Goal: Transaction & Acquisition: Book appointment/travel/reservation

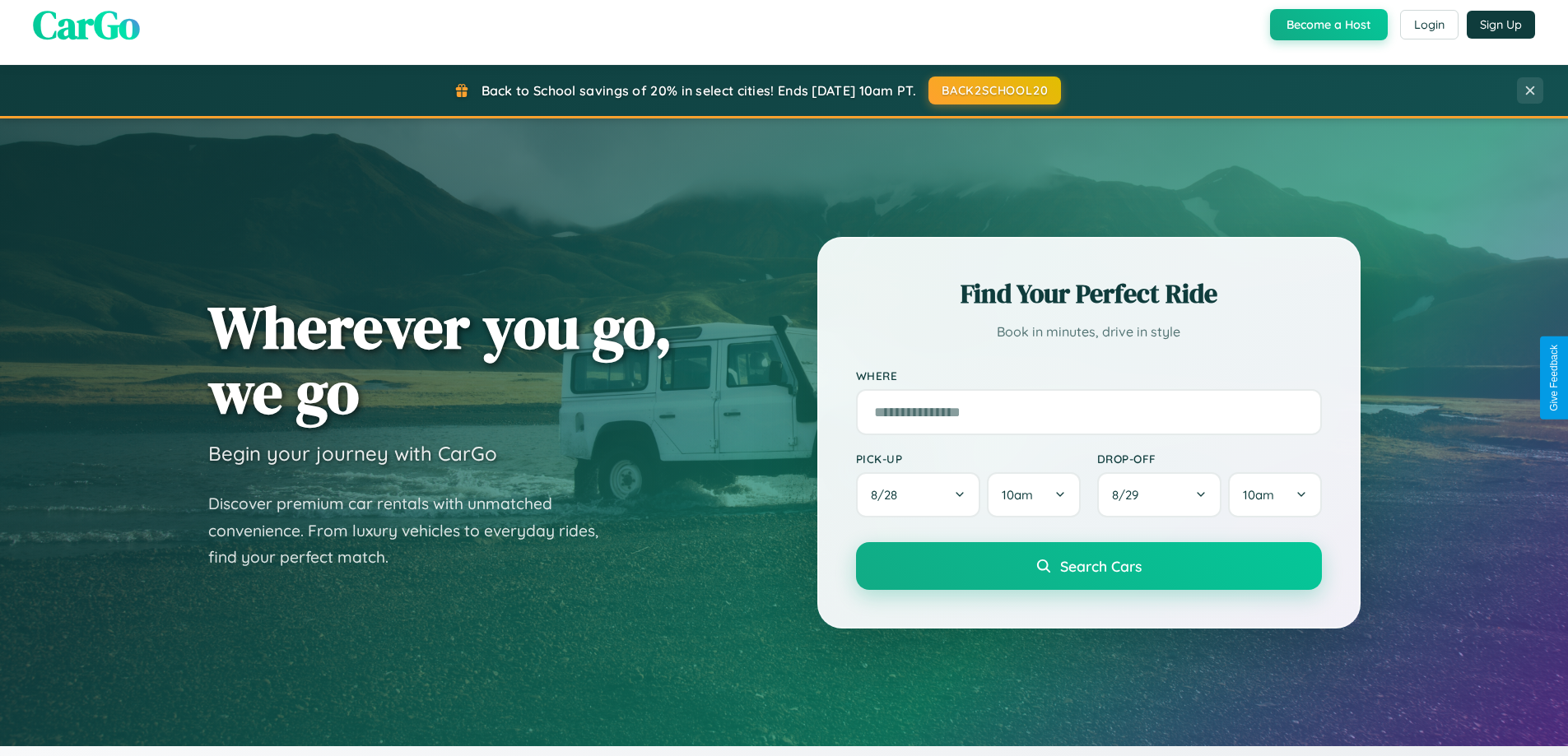
scroll to position [709, 0]
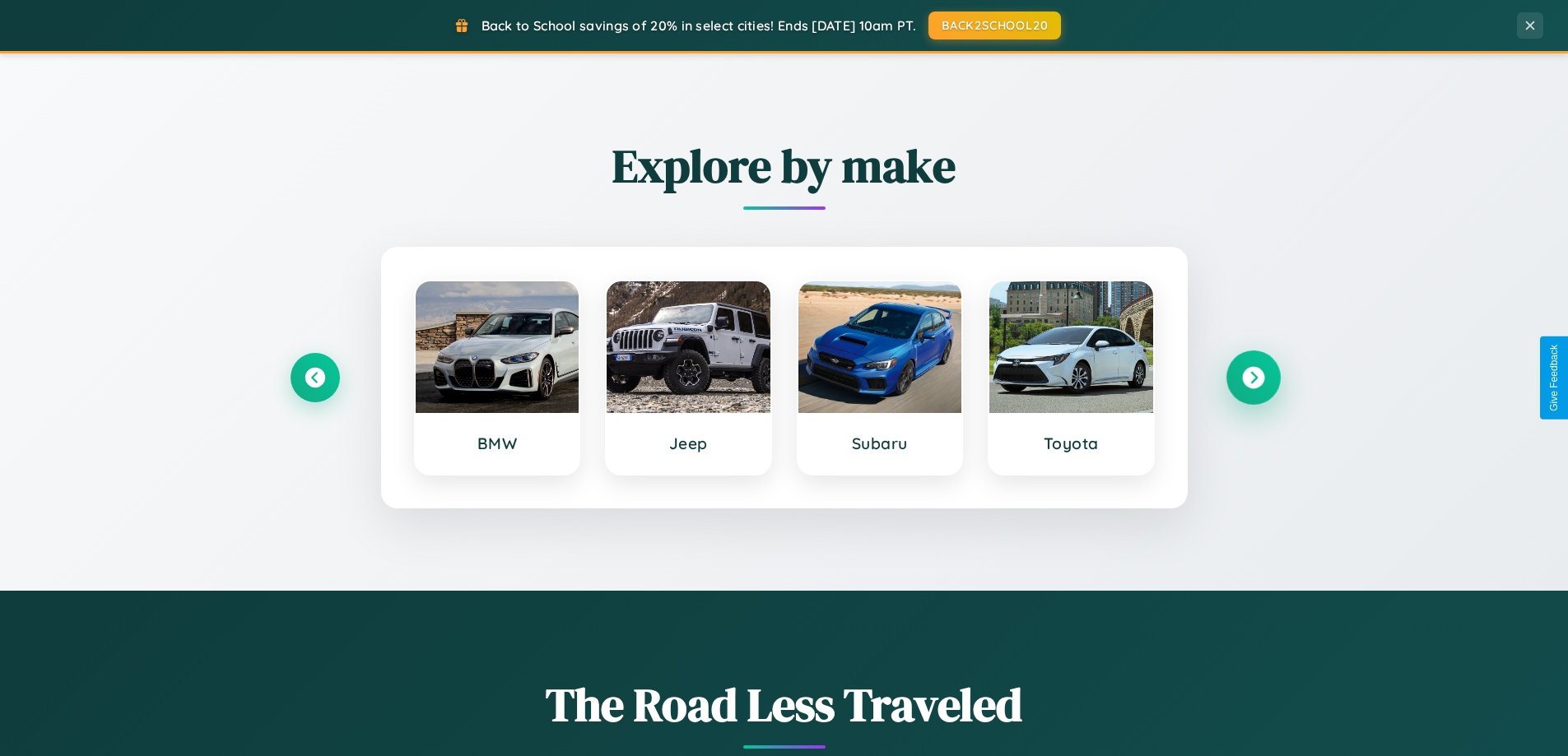
click at [1253, 378] on icon at bounding box center [1253, 378] width 23 height 23
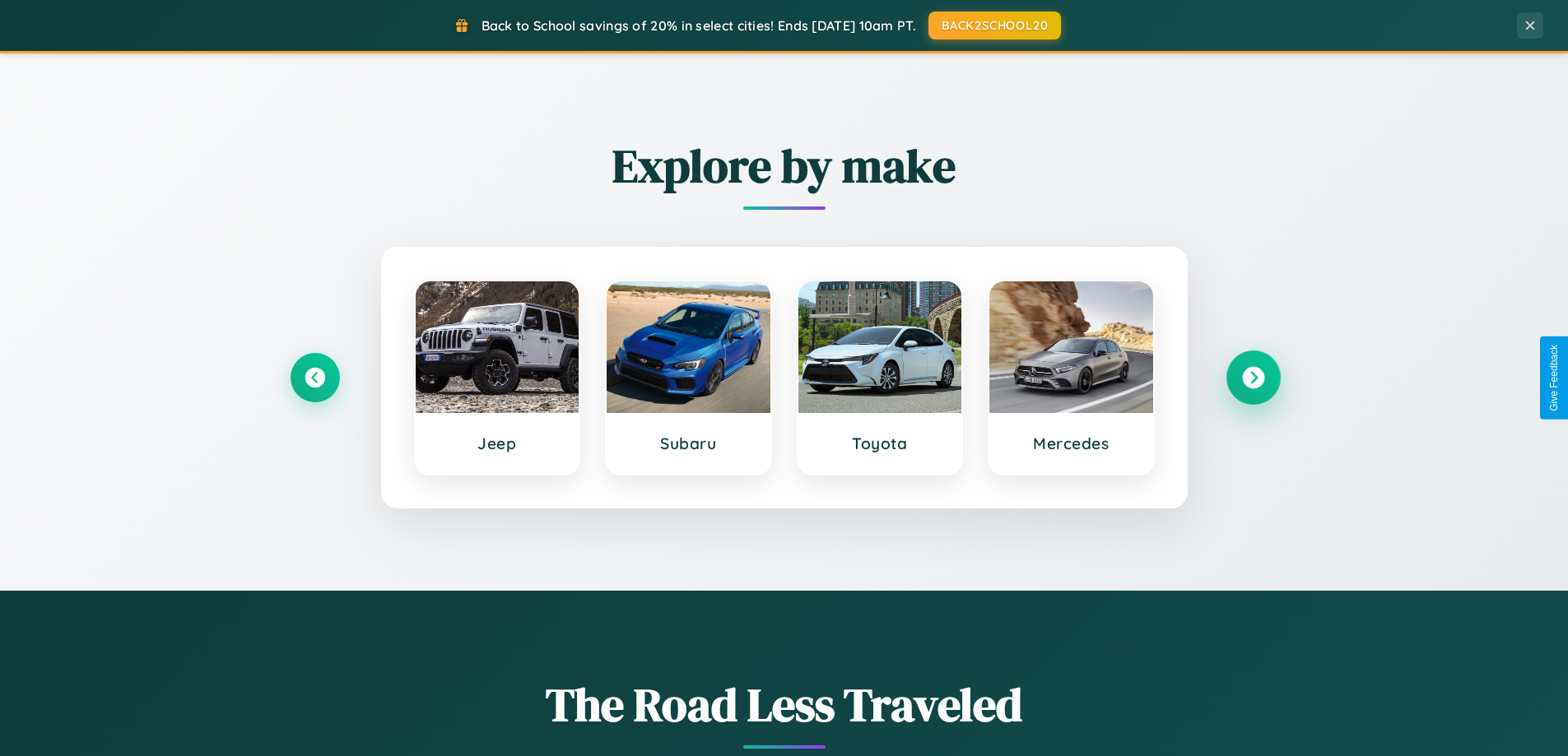
click at [1253, 378] on icon at bounding box center [1253, 378] width 23 height 23
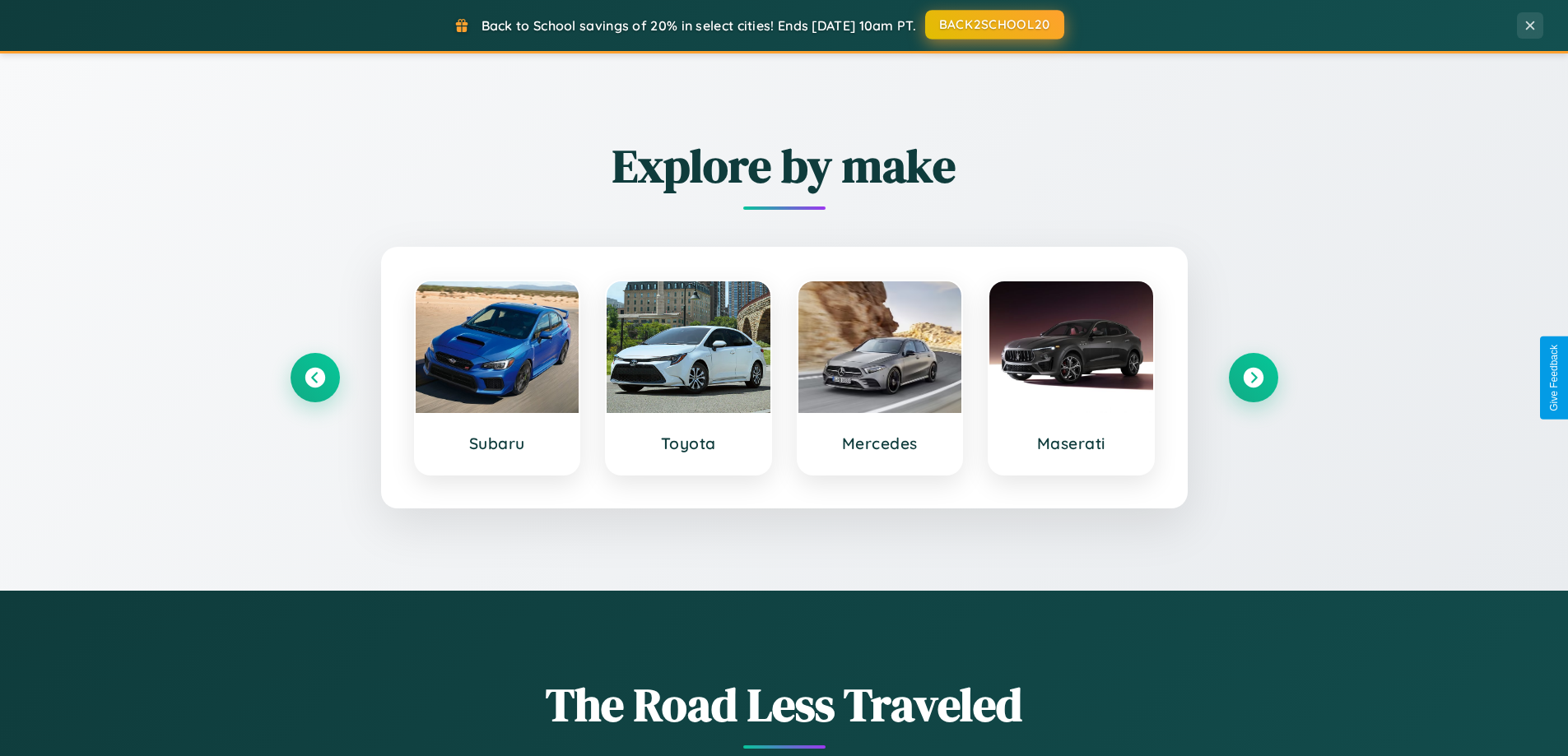
click at [994, 24] on button "BACK2SCHOOL20" at bounding box center [994, 24] width 139 height 29
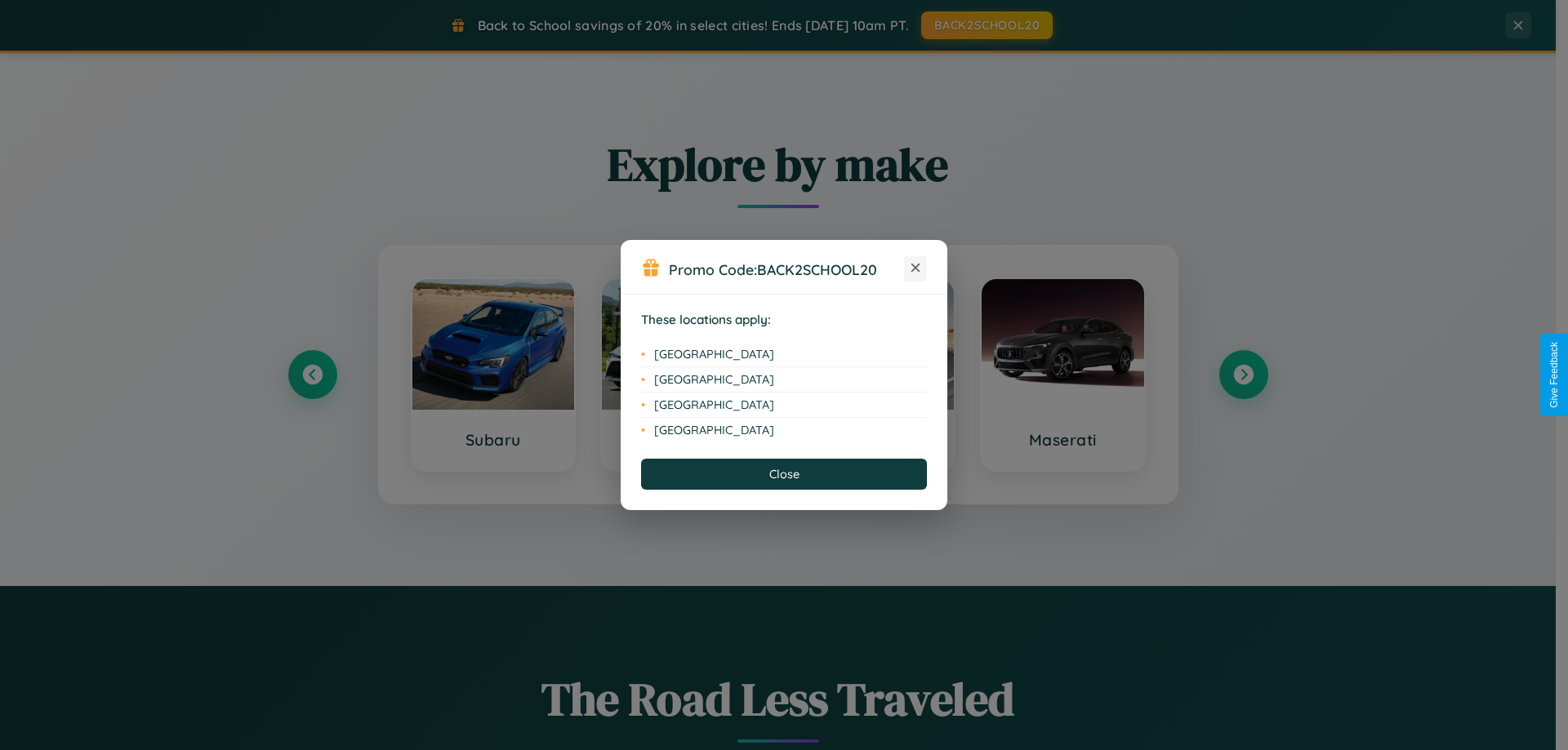
click at [915, 269] on icon at bounding box center [915, 268] width 9 height 9
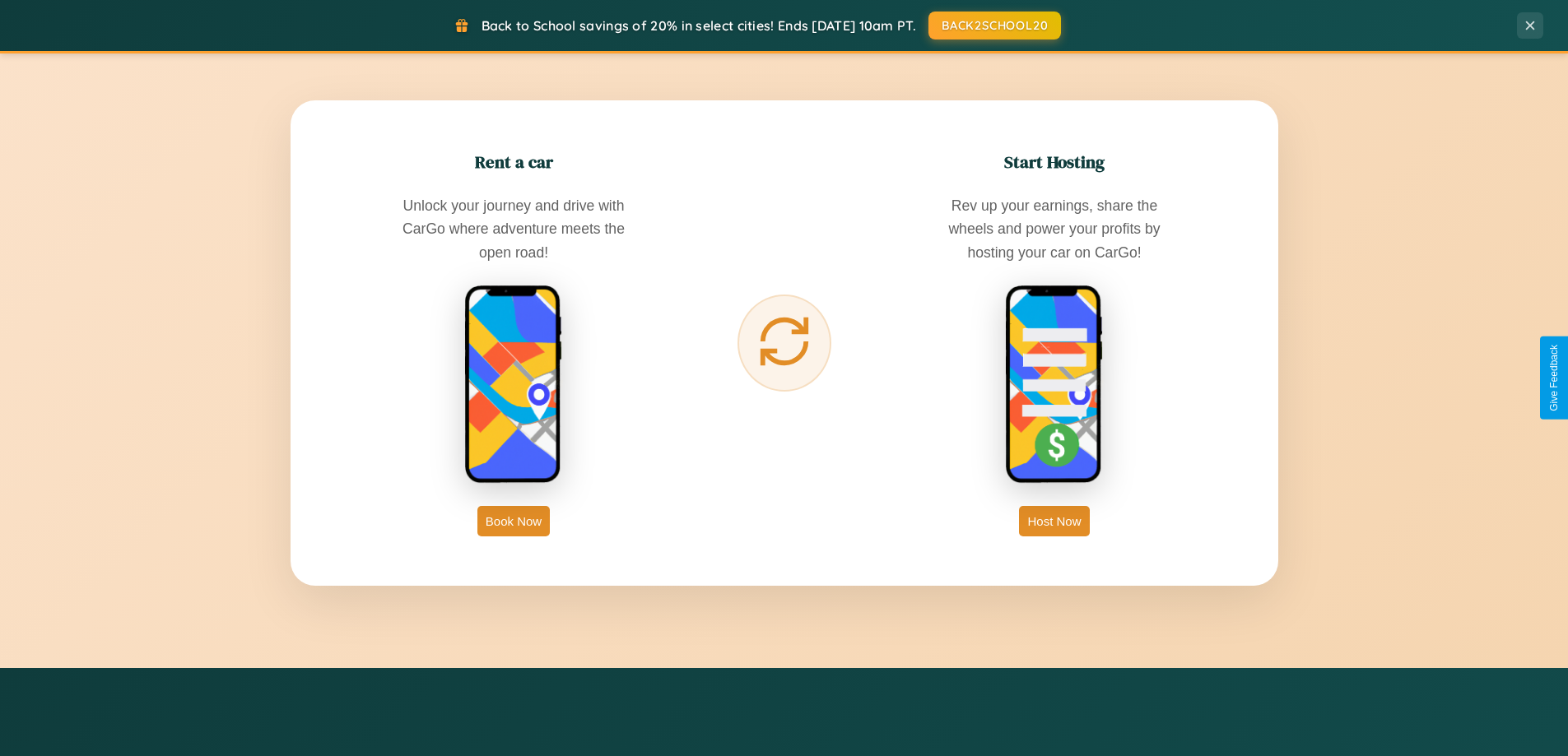
scroll to position [2643, 0]
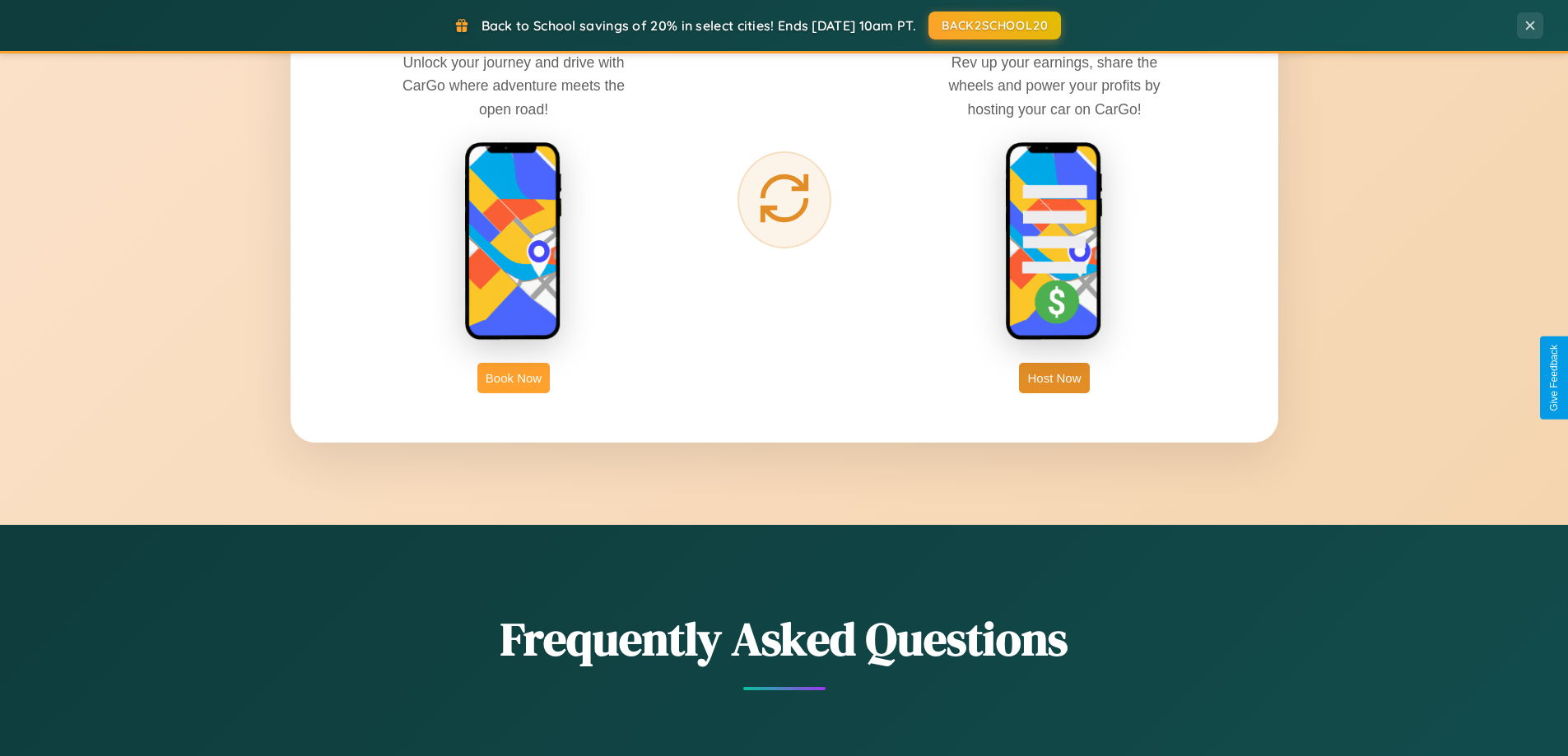
click at [513, 378] on button "Book Now" at bounding box center [513, 378] width 72 height 30
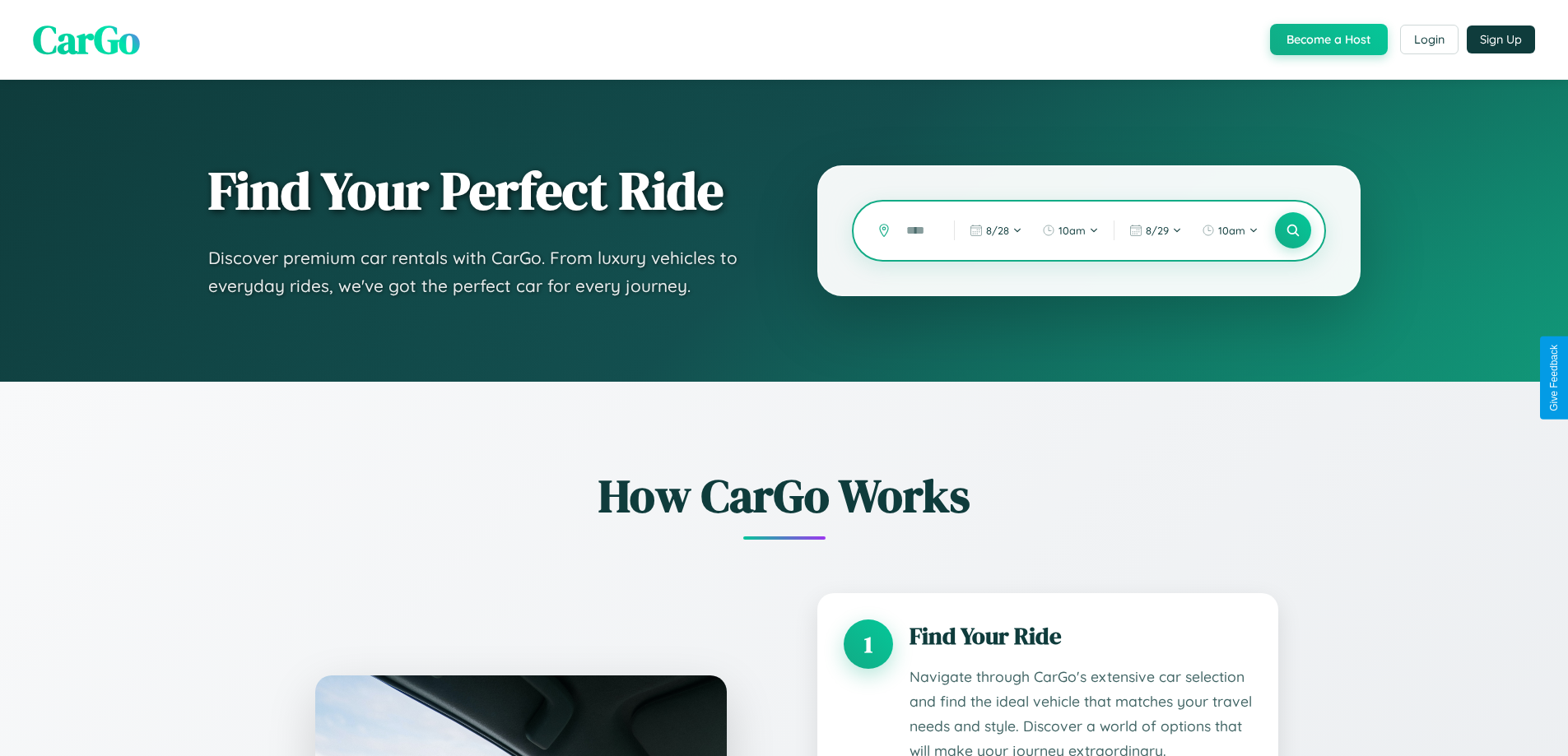
click at [917, 230] on input "text" at bounding box center [917, 230] width 39 height 28
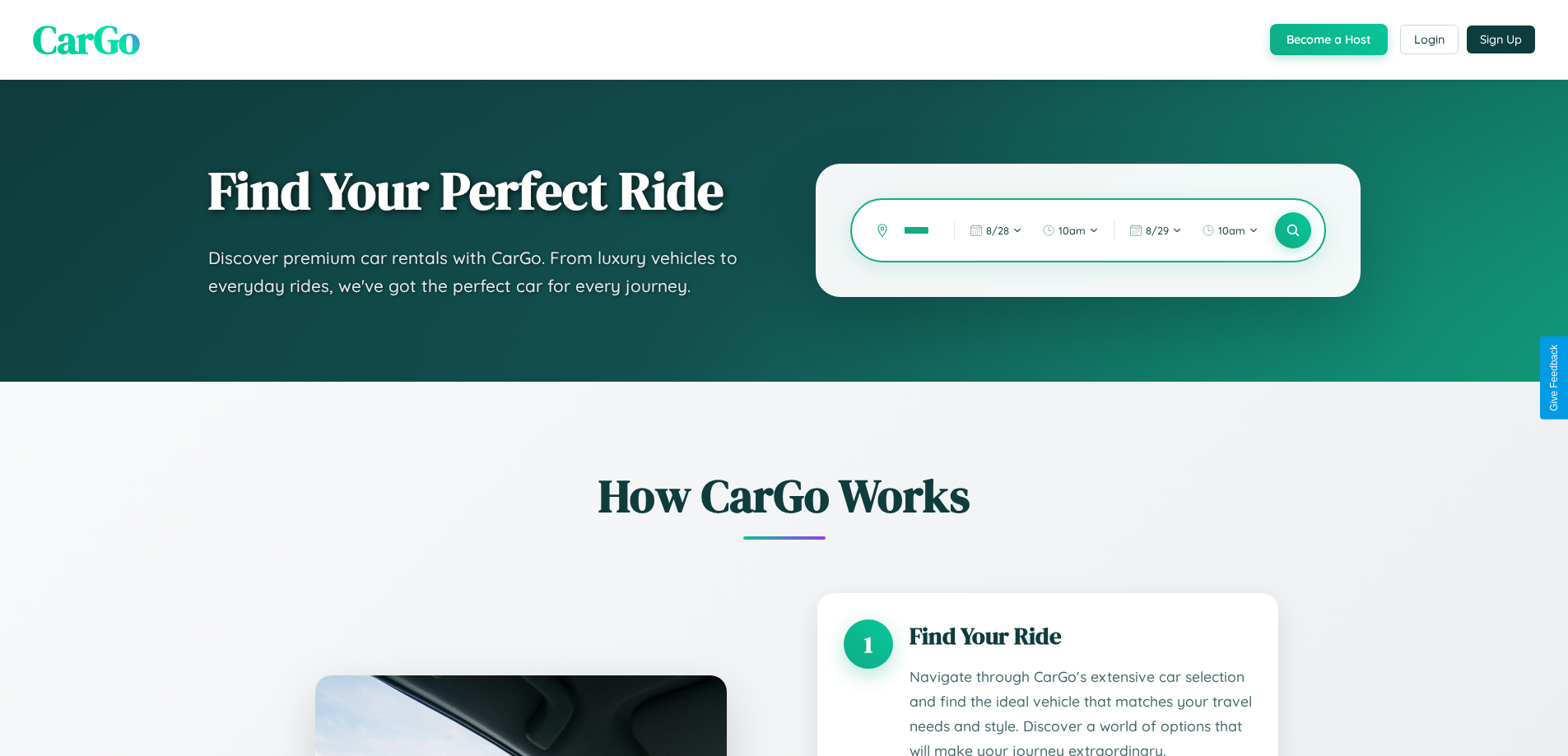
scroll to position [0, 40]
type input "*********"
click at [1292, 230] on icon at bounding box center [1292, 230] width 16 height 16
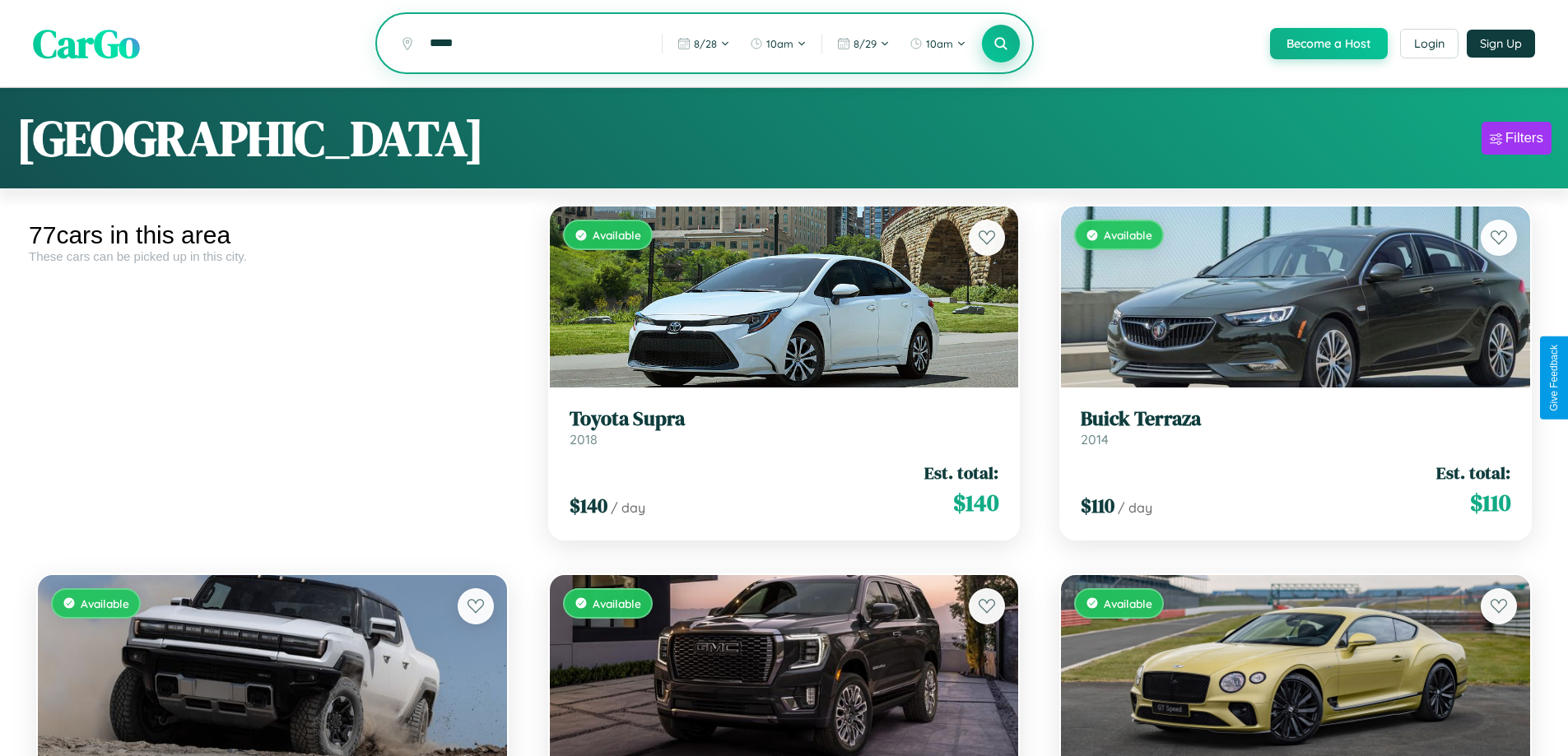
click at [1000, 44] on icon at bounding box center [1001, 43] width 16 height 16
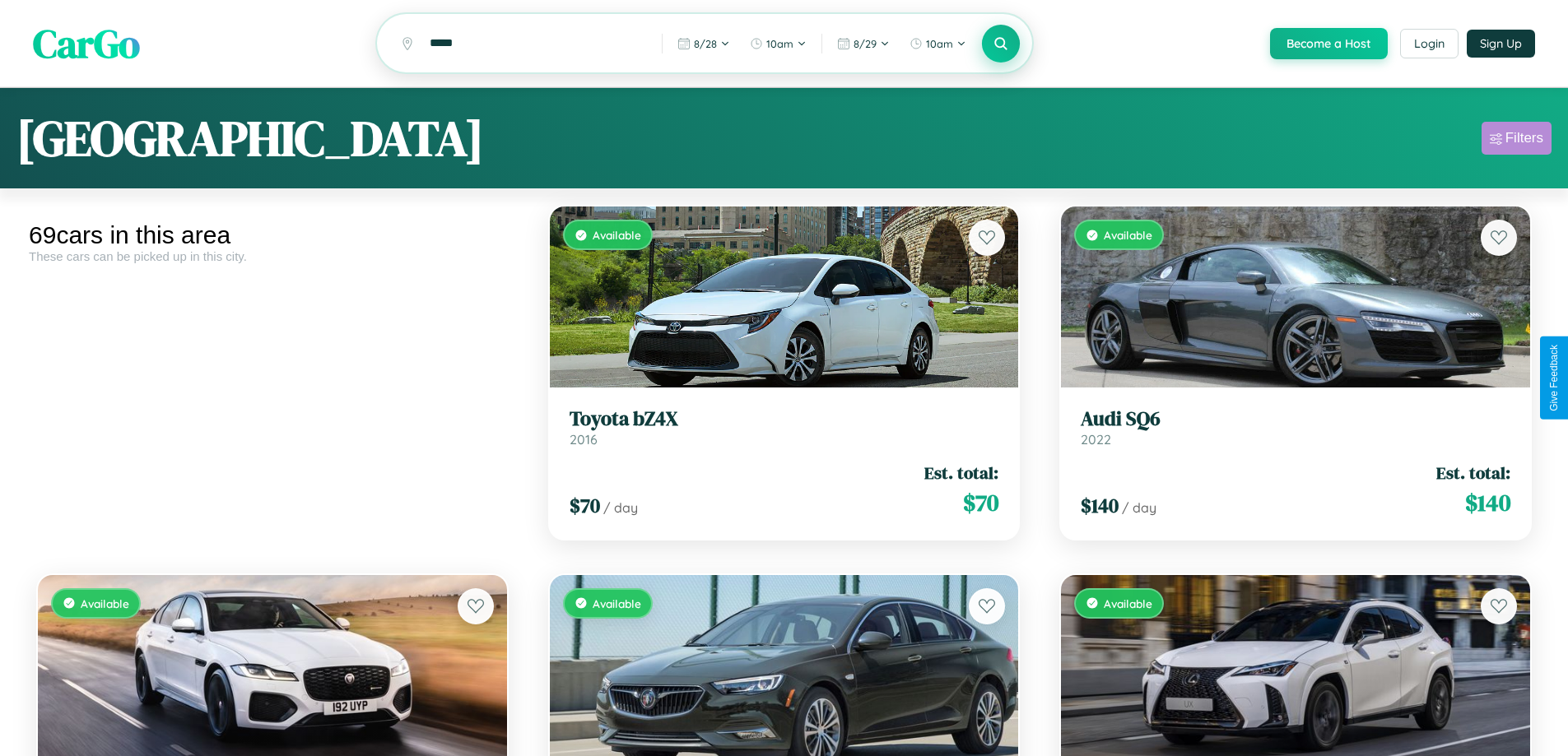
click at [1516, 141] on div "Filters" at bounding box center [1524, 138] width 38 height 17
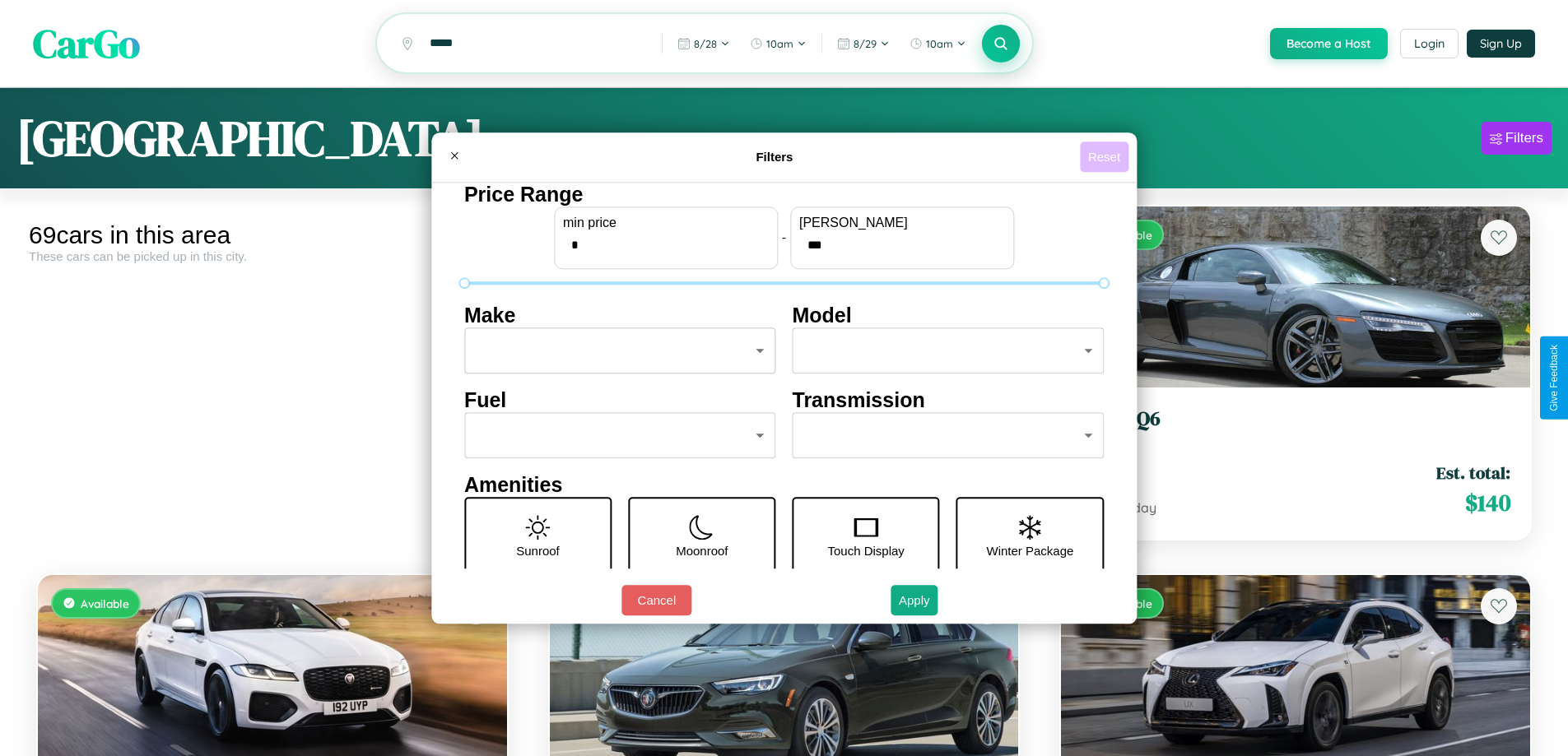
click at [1106, 156] on button "Reset" at bounding box center [1104, 157] width 49 height 30
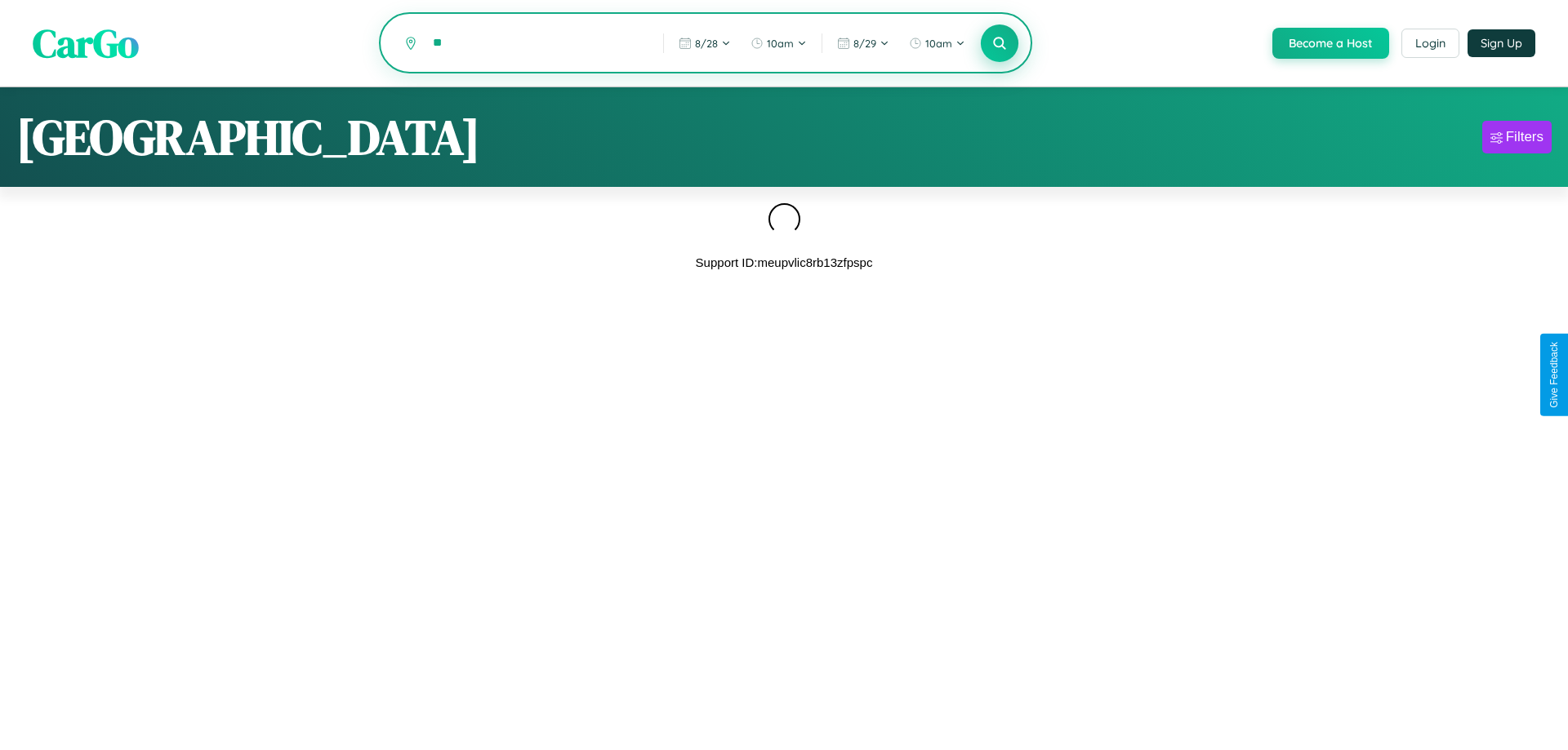
type input "*"
type input "*******"
click at [997, 44] on icon at bounding box center [999, 42] width 16 height 16
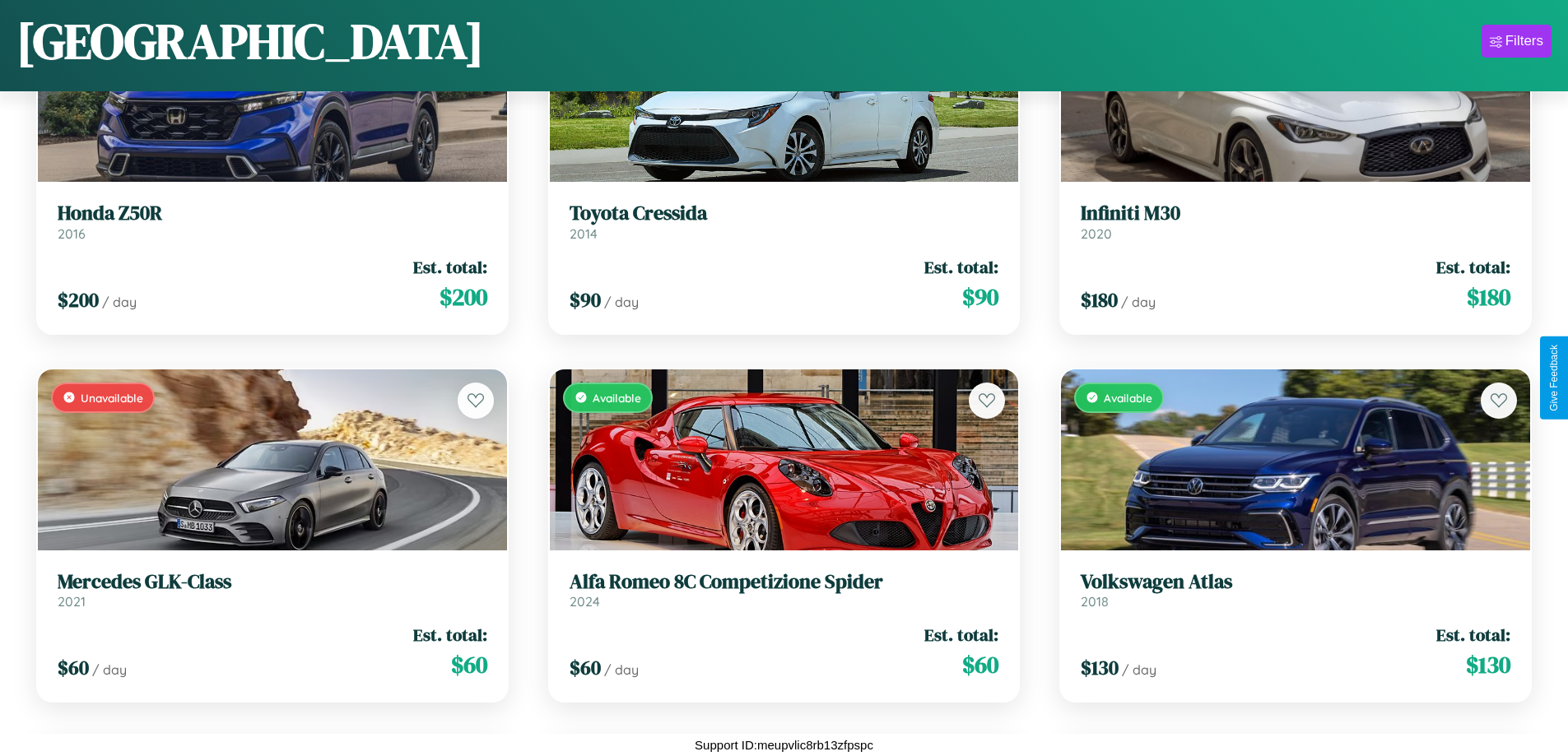
scroll to position [2810, 0]
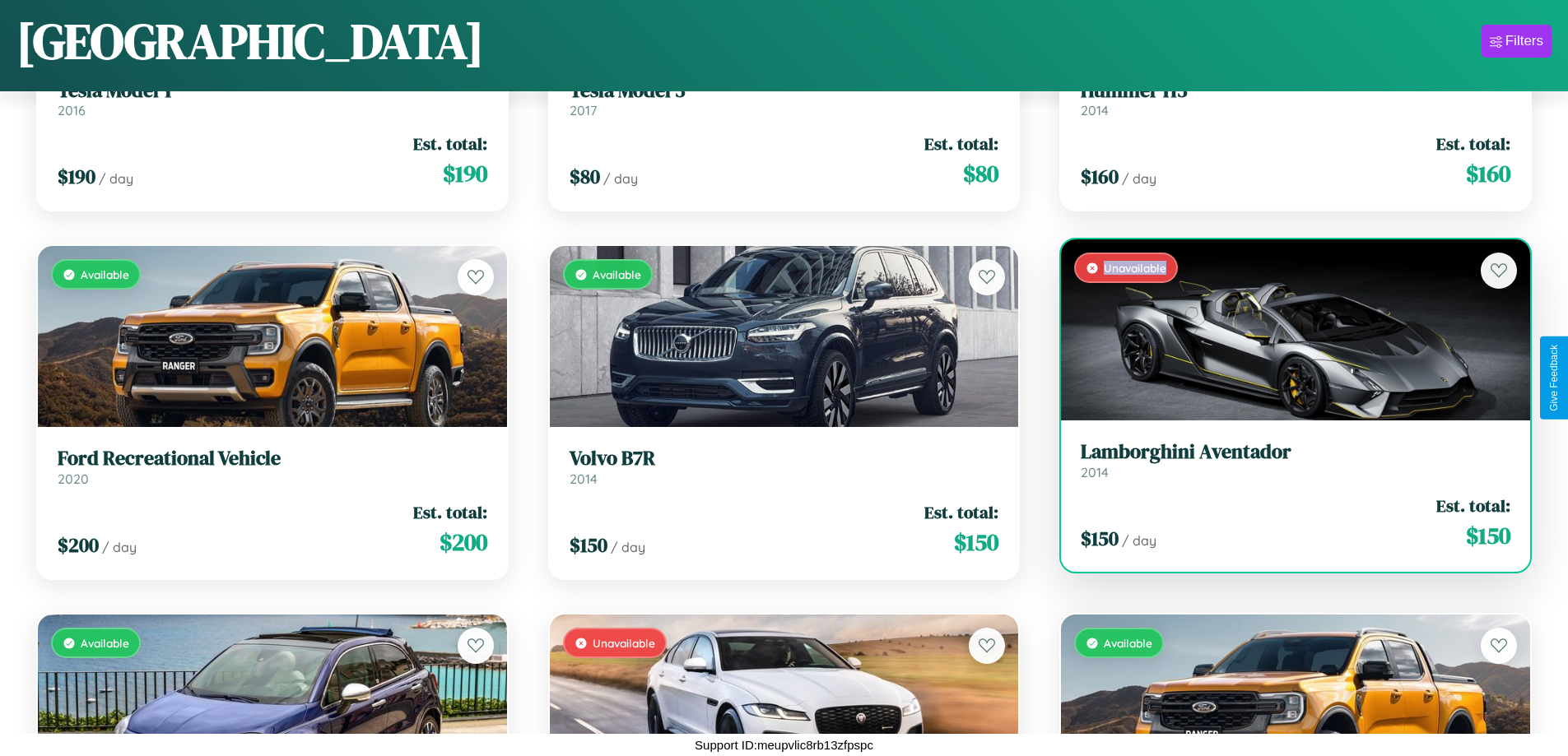
click at [1285, 336] on div "Unavailable" at bounding box center [1295, 330] width 469 height 181
click at [1285, 330] on div "Unavailable" at bounding box center [1295, 330] width 469 height 181
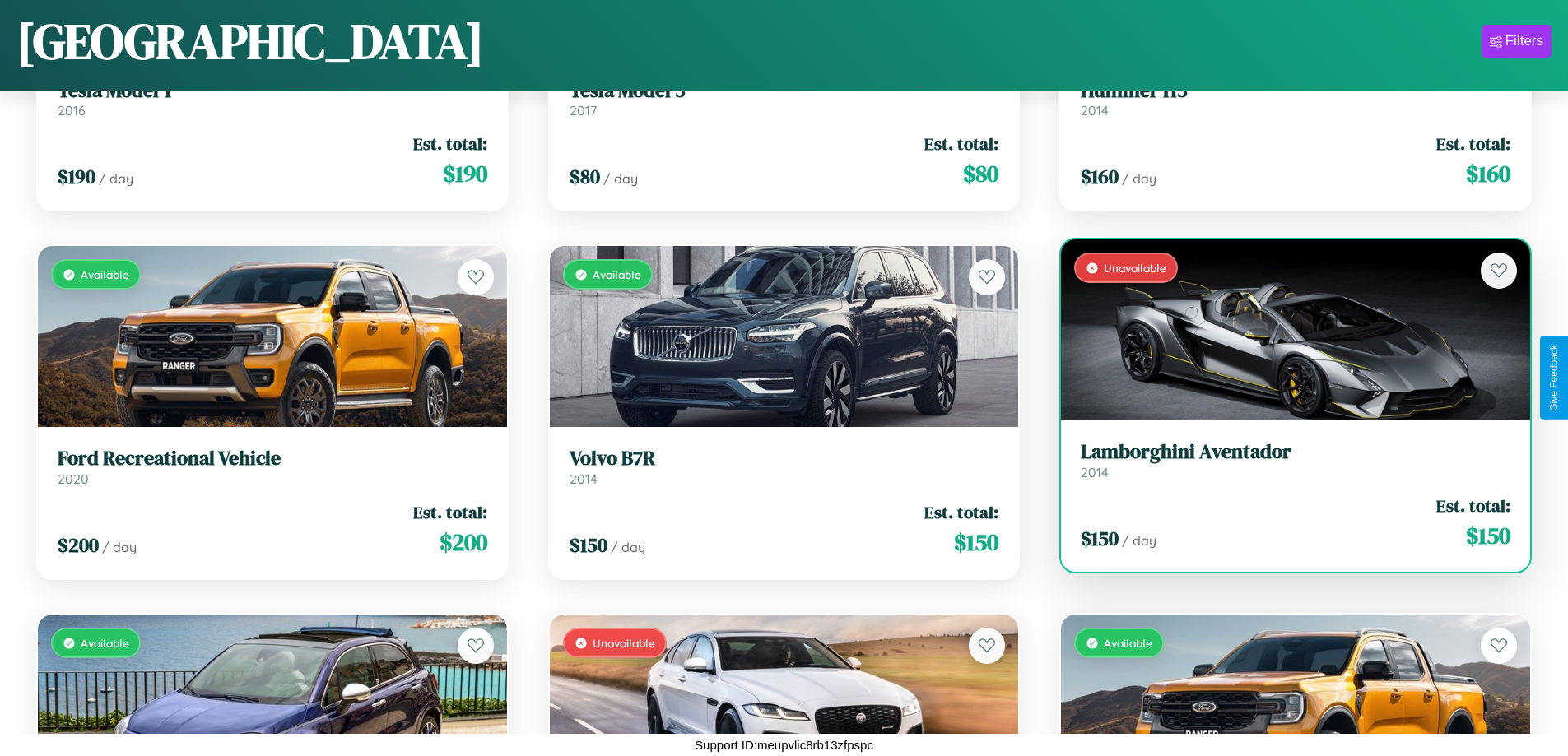
click at [1285, 330] on div "Unavailable" at bounding box center [1295, 330] width 469 height 181
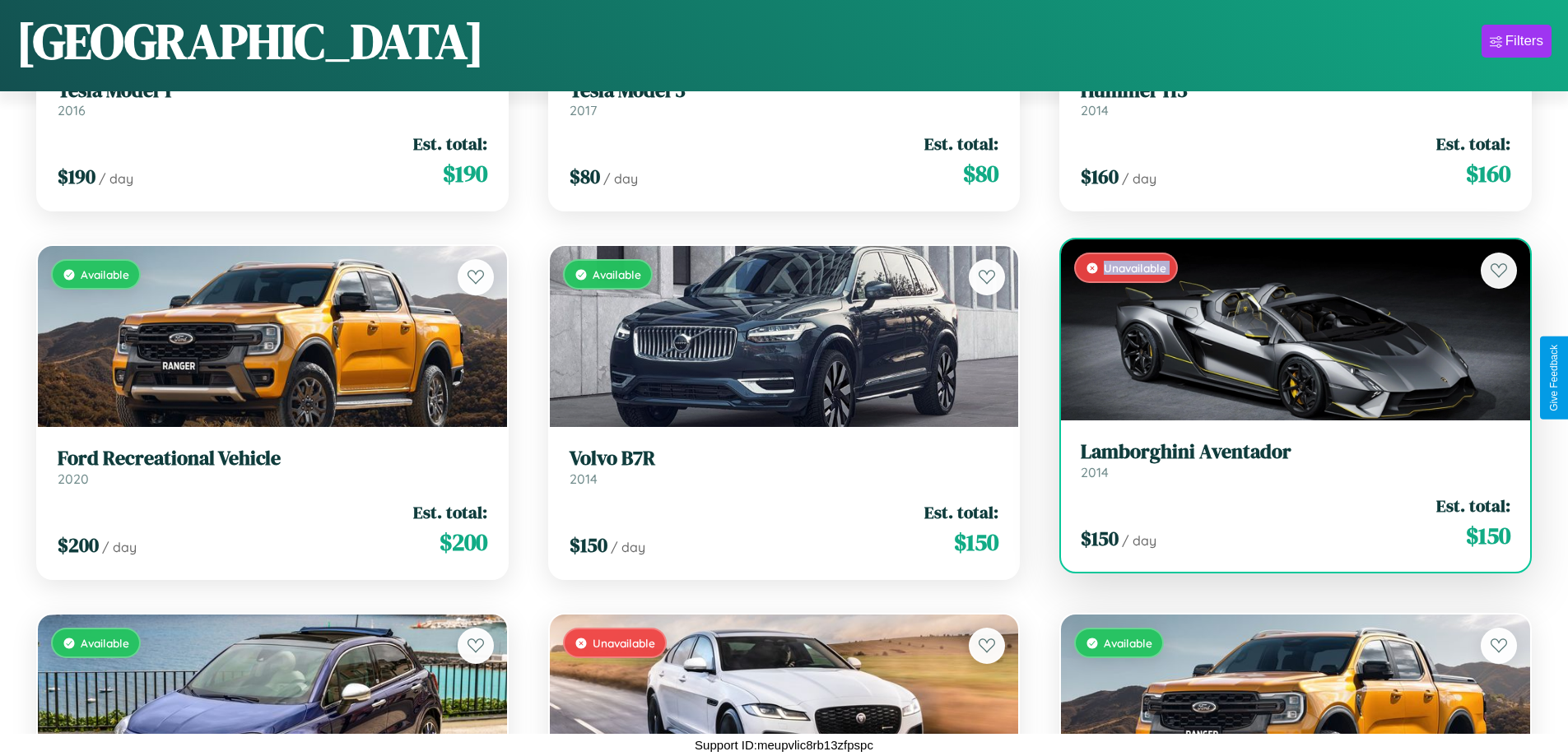
click at [1285, 330] on div "Unavailable" at bounding box center [1295, 330] width 469 height 181
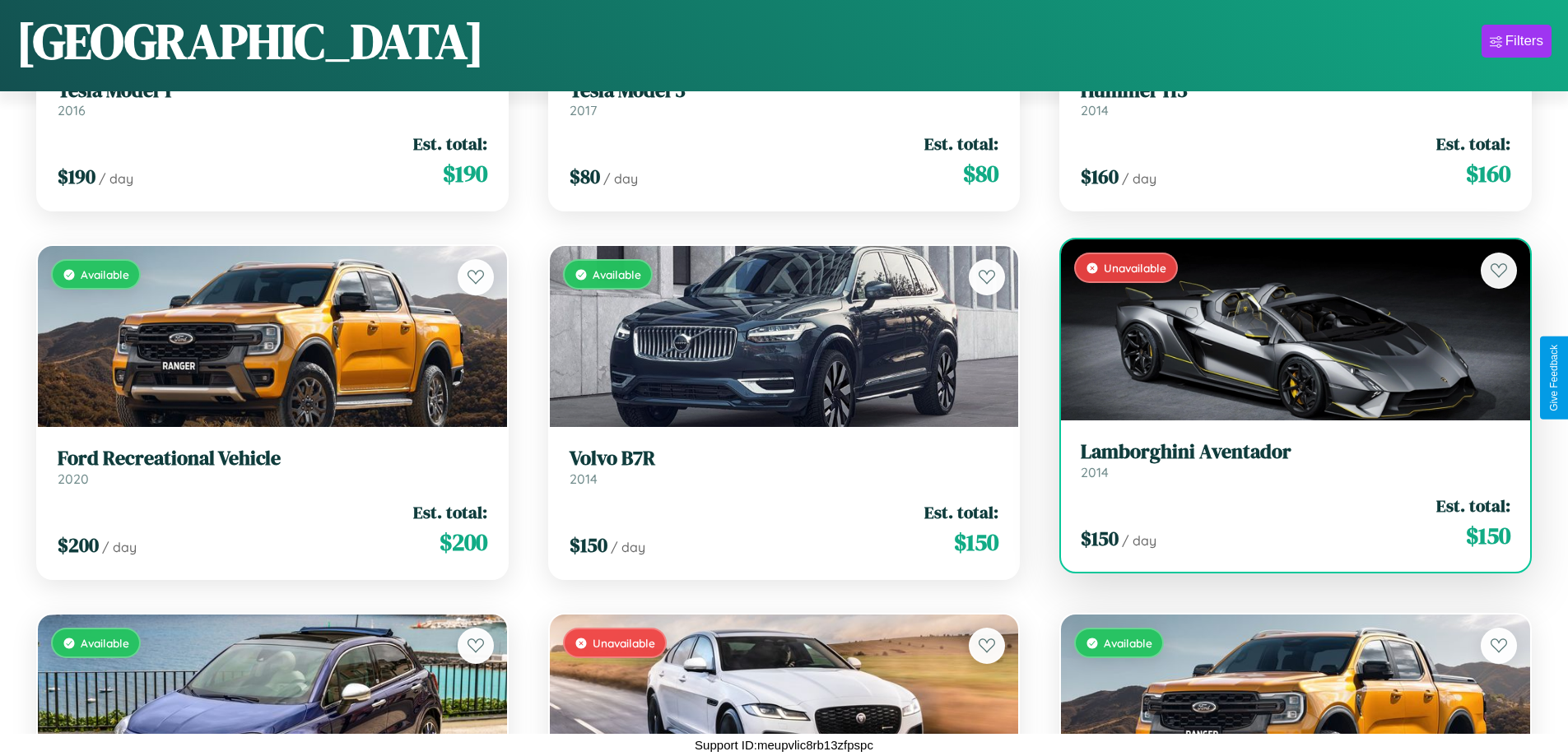
click at [1285, 330] on div "Unavailable" at bounding box center [1295, 330] width 469 height 181
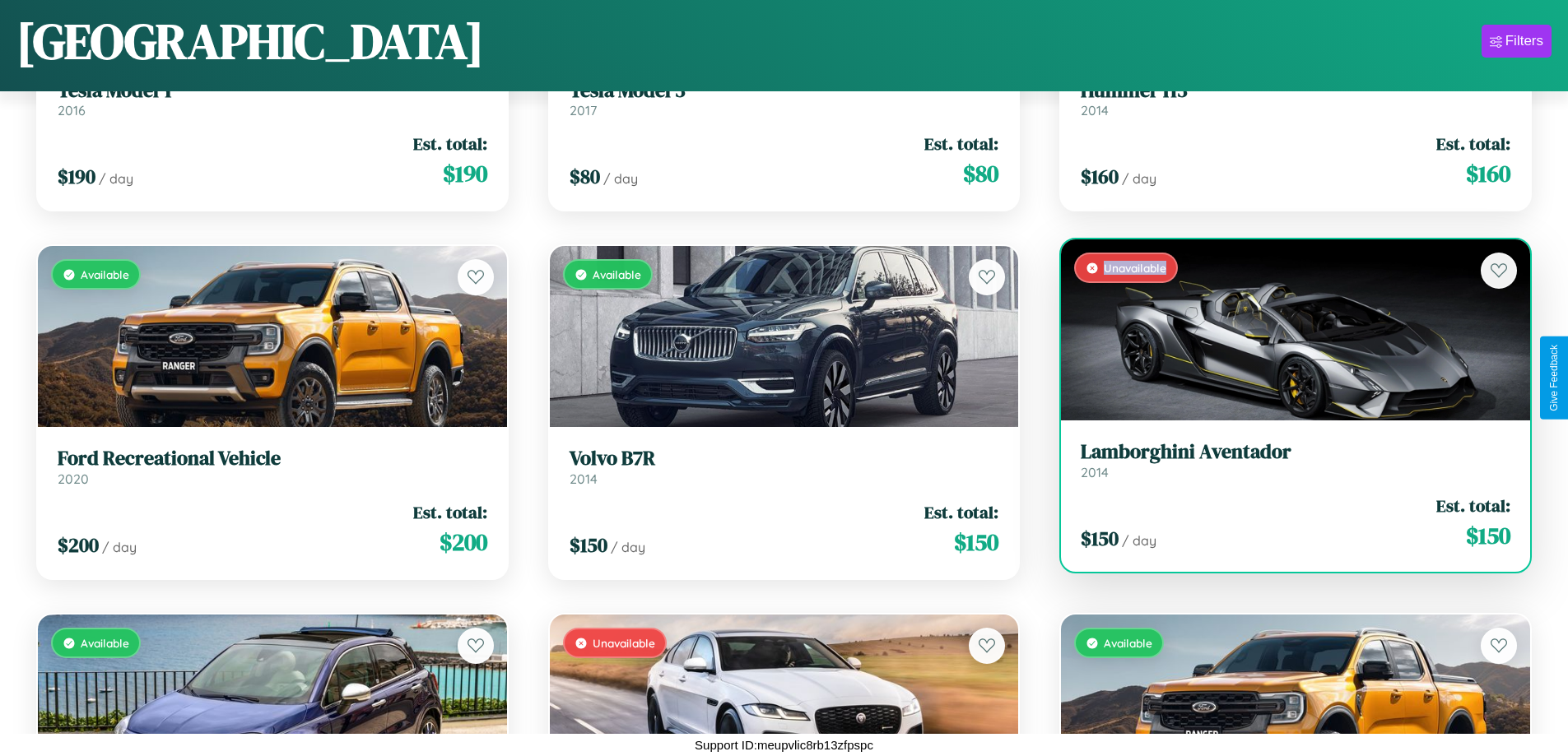
click at [1285, 330] on div "Unavailable" at bounding box center [1295, 330] width 469 height 181
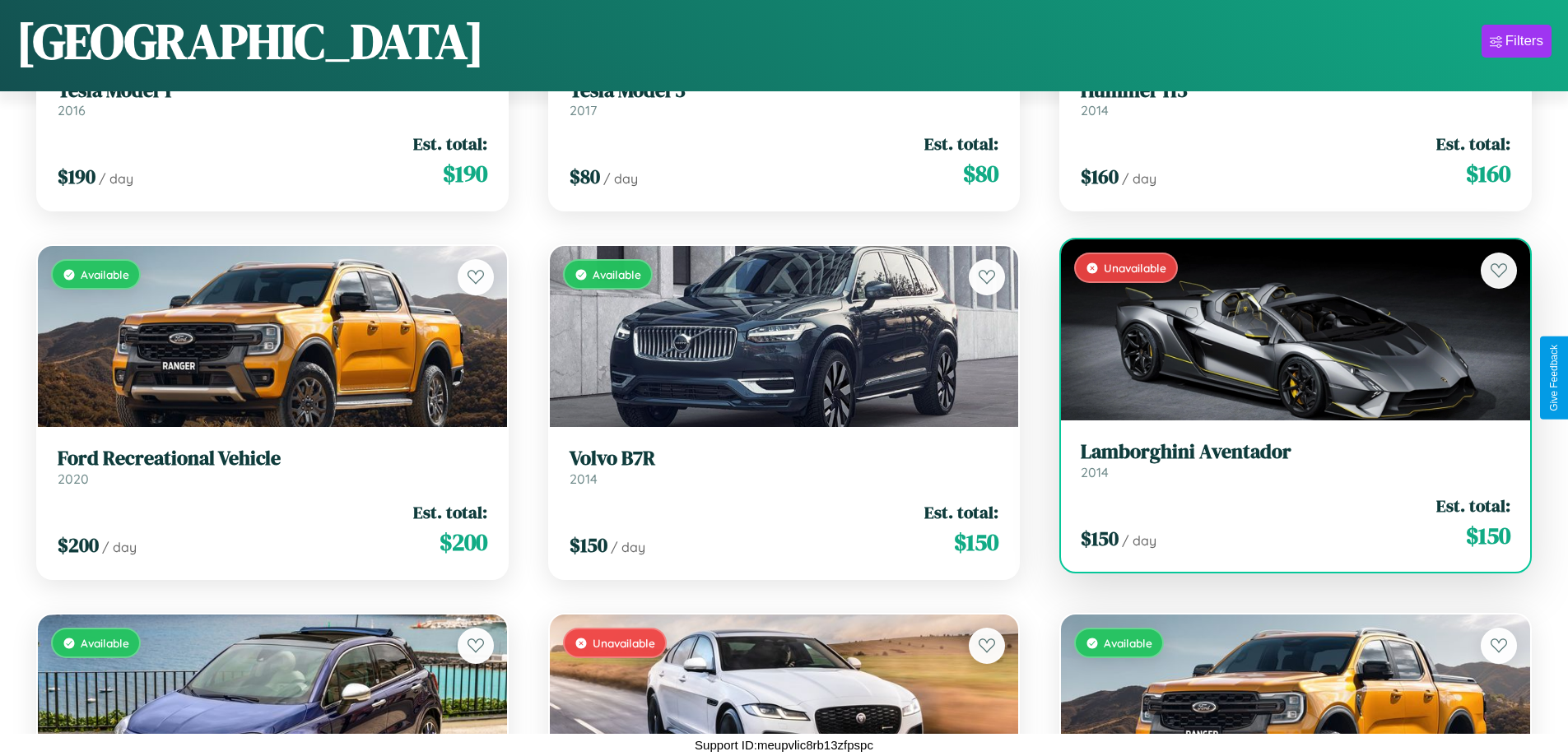
click at [1285, 460] on h3 "Lamborghini Aventador" at bounding box center [1295, 452] width 429 height 23
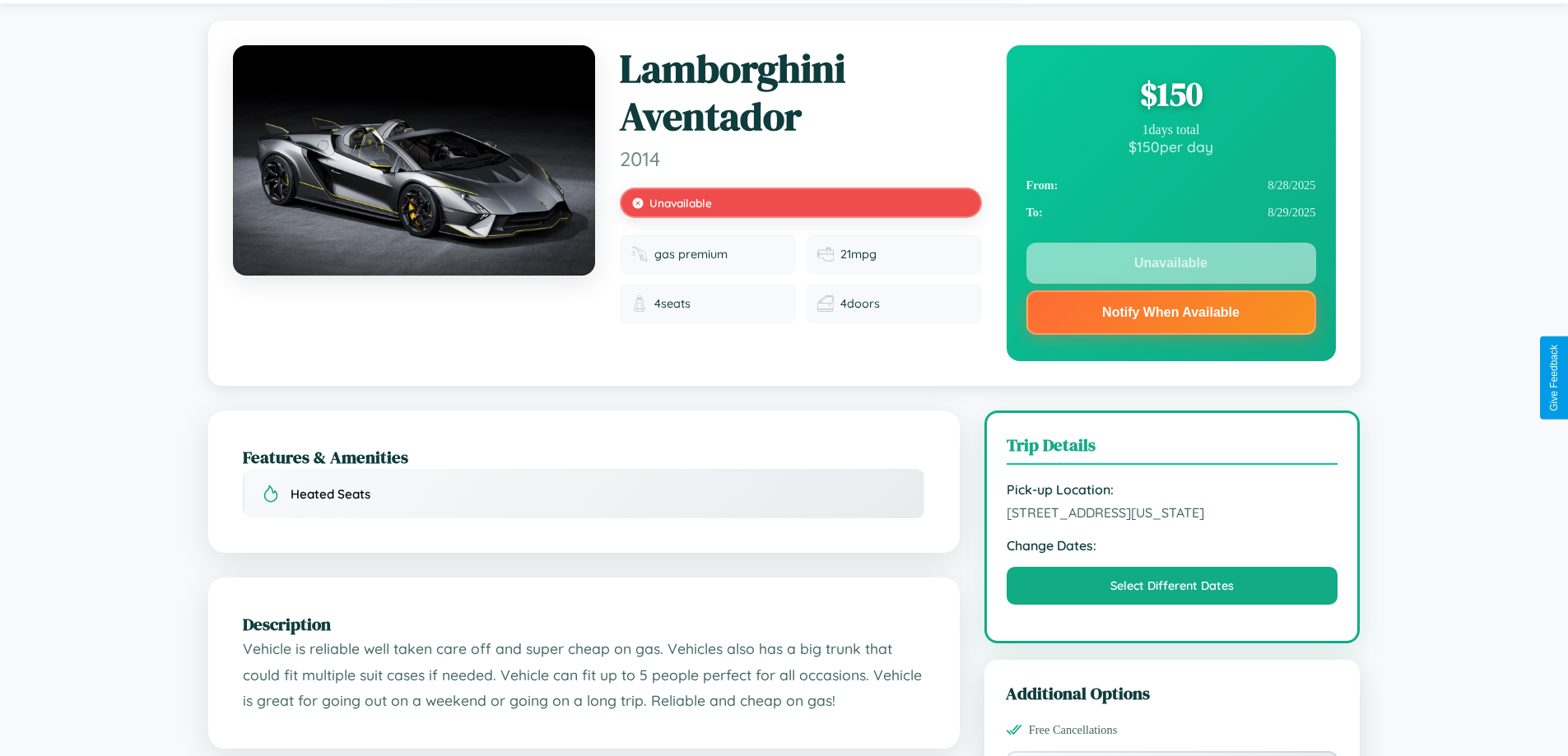
scroll to position [229, 0]
